Goal: Transaction & Acquisition: Purchase product/service

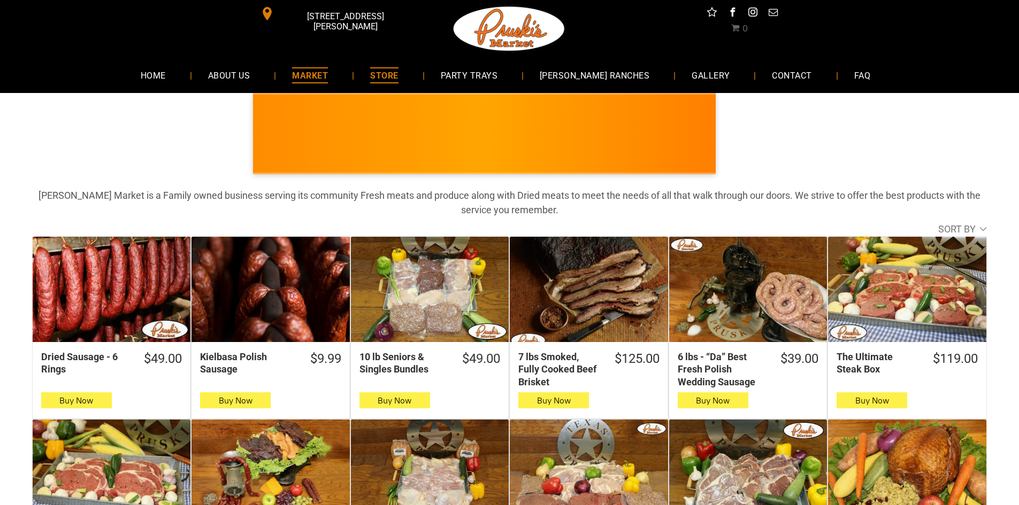
click at [328, 70] on span "MARKET" at bounding box center [310, 75] width 36 height 16
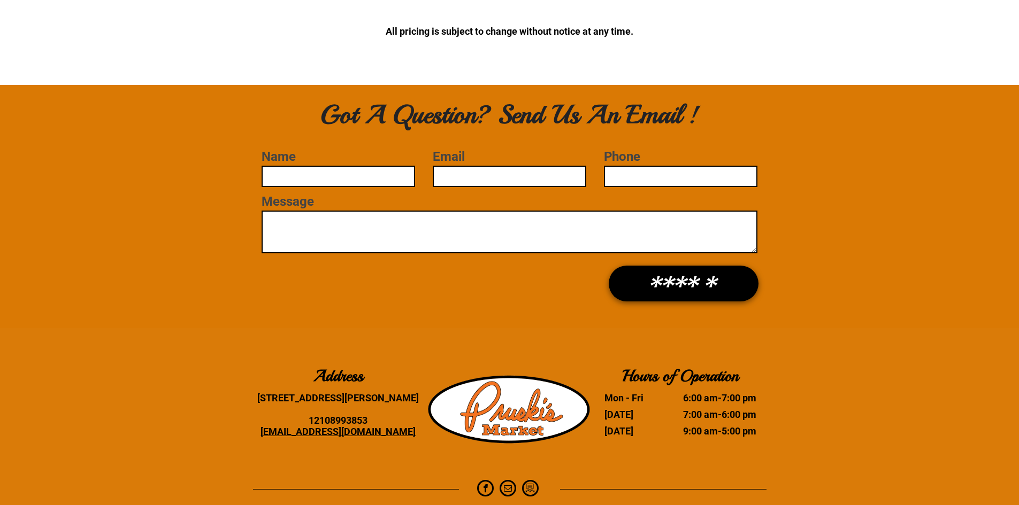
scroll to position [2941, 0]
